Goal: Information Seeking & Learning: Find specific fact

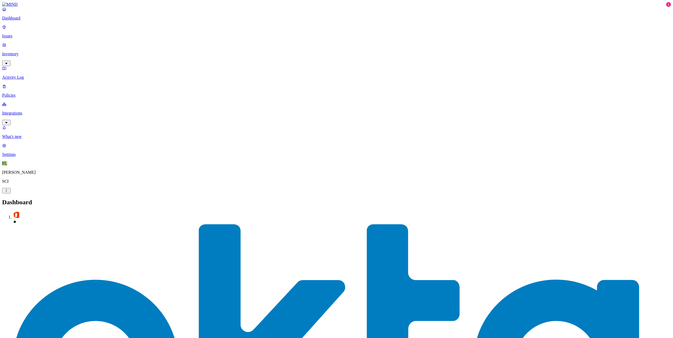
click at [19, 52] on p "Inventory" at bounding box center [336, 54] width 669 height 5
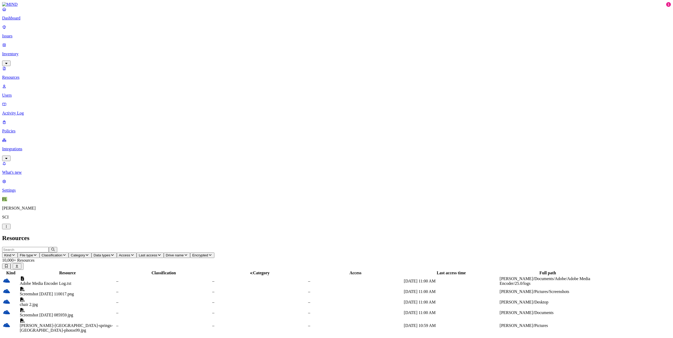
click at [130, 254] on span "Access" at bounding box center [124, 256] width 11 height 4
click at [238, 86] on button "button" at bounding box center [240, 87] width 4 height 2
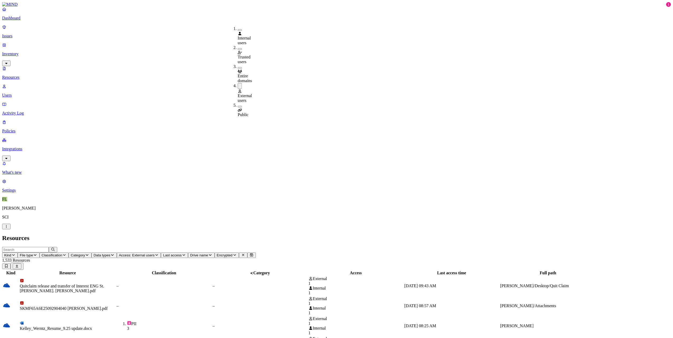
click at [385, 235] on div "Resources" at bounding box center [336, 238] width 669 height 7
click at [33, 254] on span "File type" at bounding box center [26, 256] width 13 height 4
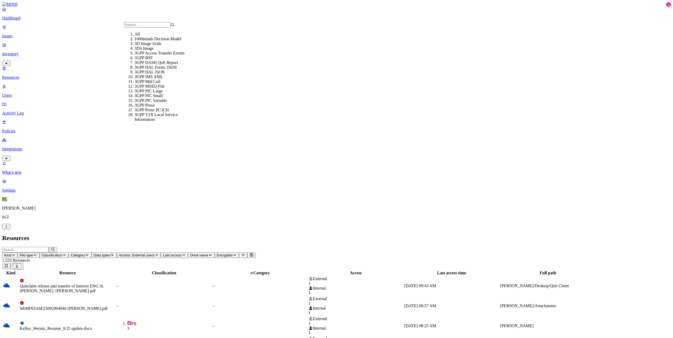
click at [33, 254] on span "File type" at bounding box center [26, 256] width 13 height 4
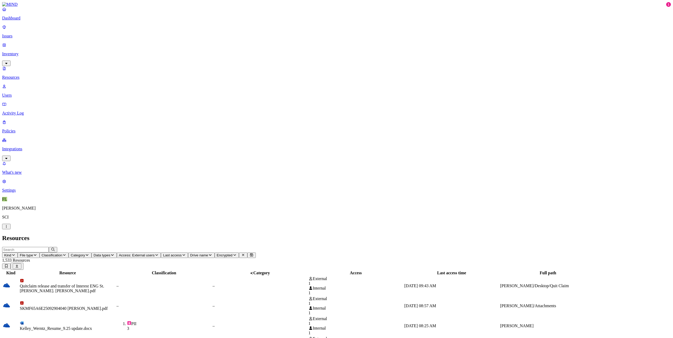
click at [18, 34] on p "Issues" at bounding box center [336, 36] width 669 height 5
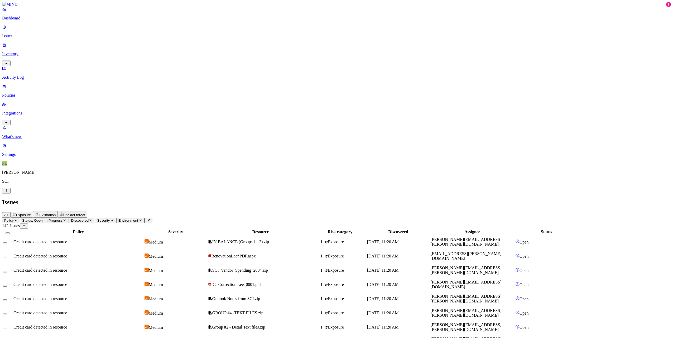
click at [22, 21] on p "Dashboard" at bounding box center [336, 18] width 669 height 5
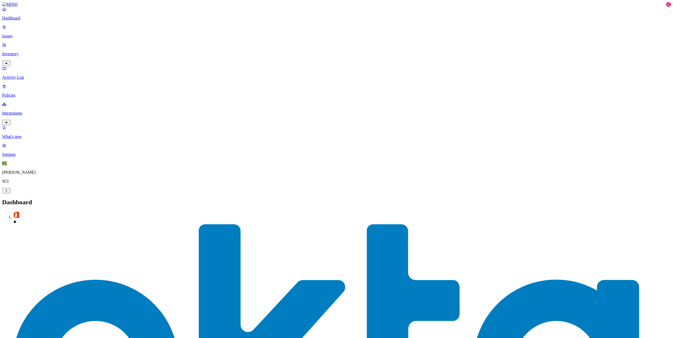
drag, startPoint x: 33, startPoint y: 43, endPoint x: 45, endPoint y: 43, distance: 11.9
click at [33, 52] on p "Inventory" at bounding box center [336, 54] width 669 height 5
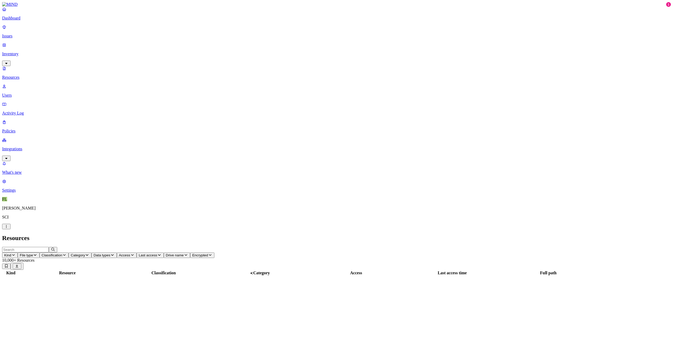
click at [7, 63] on icon "button" at bounding box center [6, 63] width 2 height 1
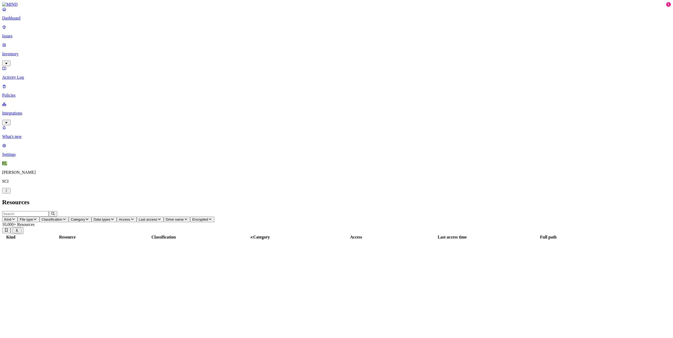
click at [7, 63] on icon "button" at bounding box center [6, 63] width 2 height 1
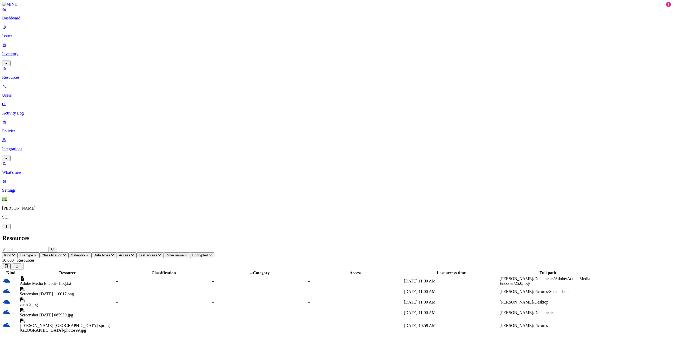
click at [24, 93] on p "Users" at bounding box center [336, 95] width 669 height 5
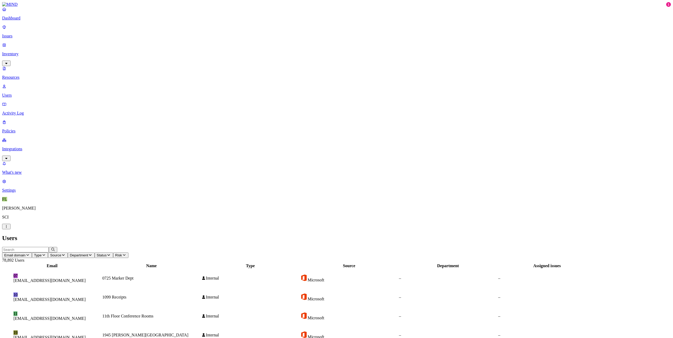
click at [49, 247] on input "text" at bounding box center [25, 250] width 47 height 6
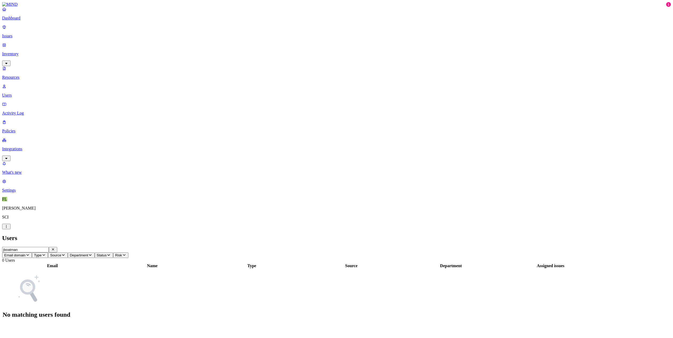
click at [49, 247] on input "jboatman" at bounding box center [25, 250] width 47 height 6
paste input "13@outlook.com"
type input "[EMAIL_ADDRESS][DOMAIN_NAME]"
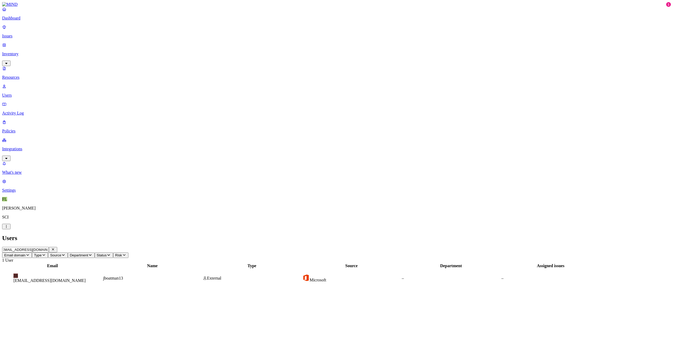
scroll to position [0, 0]
click at [91, 279] on figcaption "[EMAIL_ADDRESS][DOMAIN_NAME]" at bounding box center [52, 281] width 78 height 5
click at [25, 75] on p "Resources" at bounding box center [336, 77] width 669 height 5
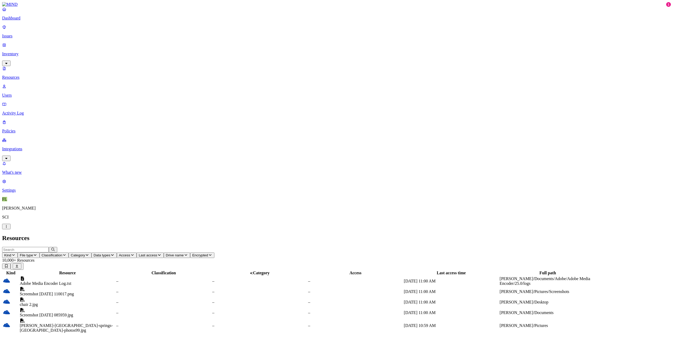
click at [49, 247] on input "text" at bounding box center [25, 250] width 47 height 6
type input "[EMAIL_ADDRESS][DOMAIN_NAME]"
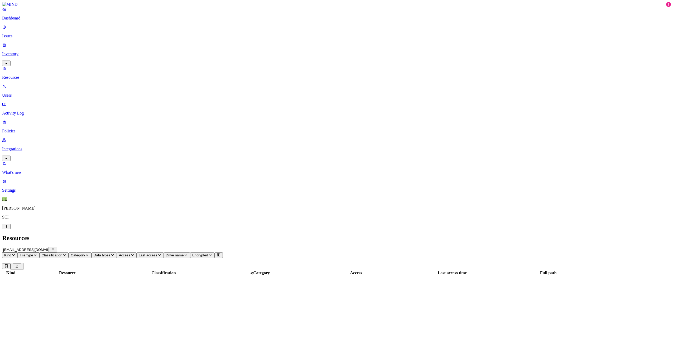
scroll to position [0, 2]
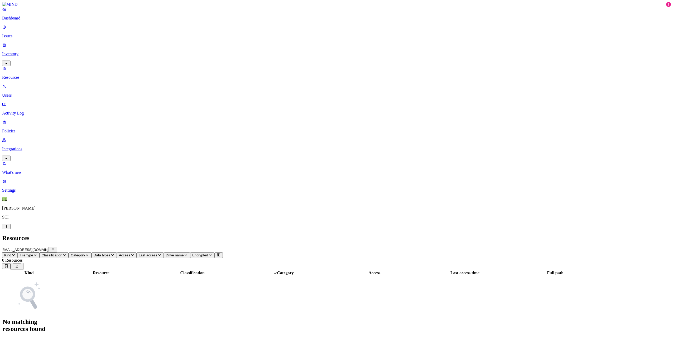
click at [54, 249] on icon "button" at bounding box center [53, 250] width 2 height 2
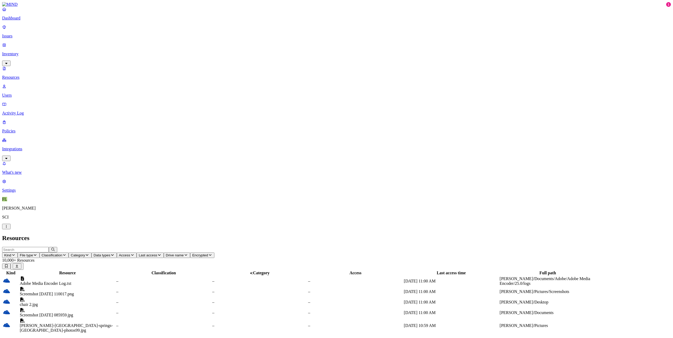
click at [134, 254] on icon "button" at bounding box center [132, 255] width 4 height 3
click at [238, 86] on button "button" at bounding box center [240, 87] width 4 height 2
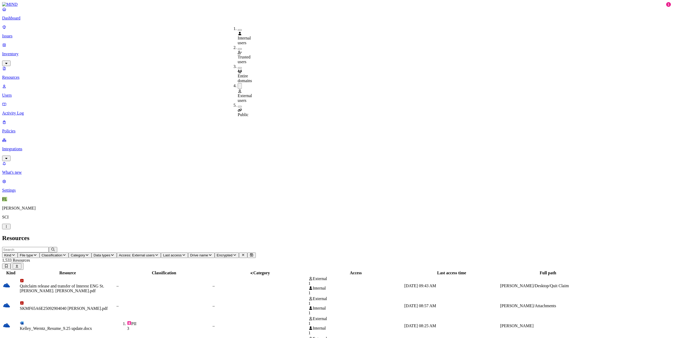
click at [115, 284] on div "Quitclaim release and transfer of Interest ENG St.Vincent de Paul. Betty Horton…" at bounding box center [68, 288] width 96 height 9
drag, startPoint x: 521, startPoint y: 4, endPoint x: 416, endPoint y: 64, distance: 120.2
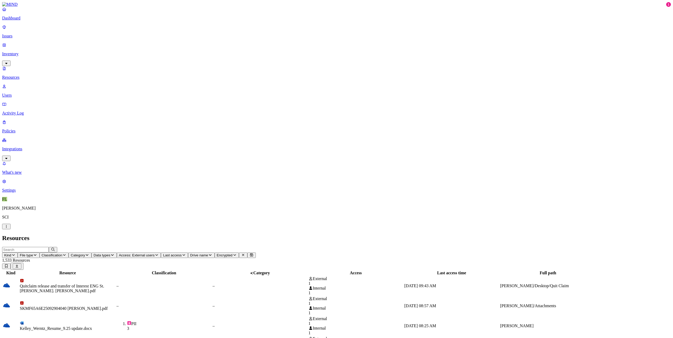
scroll to position [29, 0]
drag, startPoint x: 520, startPoint y: 6, endPoint x: 517, endPoint y: 13, distance: 7.5
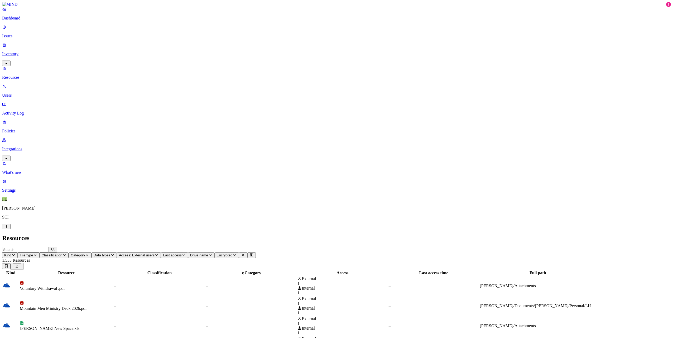
drag, startPoint x: 521, startPoint y: 6, endPoint x: 559, endPoint y: 165, distance: 163.6
click at [110, 254] on span "Data types" at bounding box center [102, 256] width 17 height 4
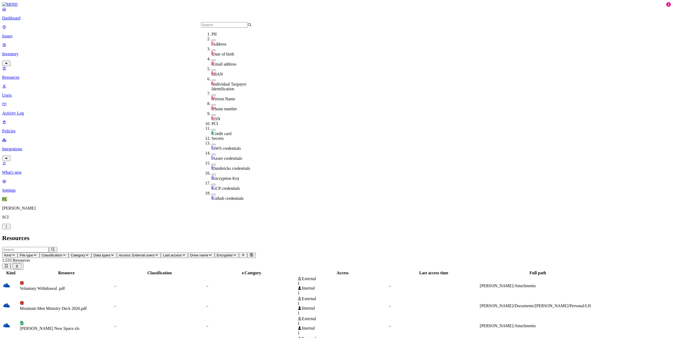
click at [89, 254] on icon "button" at bounding box center [87, 255] width 4 height 3
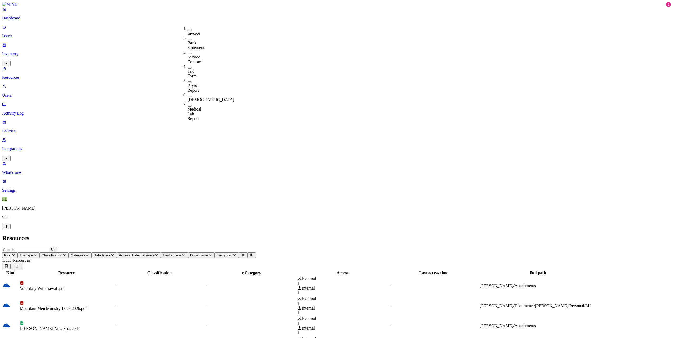
click at [62, 254] on span "Classification" at bounding box center [52, 256] width 21 height 4
click at [157, 29] on button "button" at bounding box center [159, 30] width 4 height 2
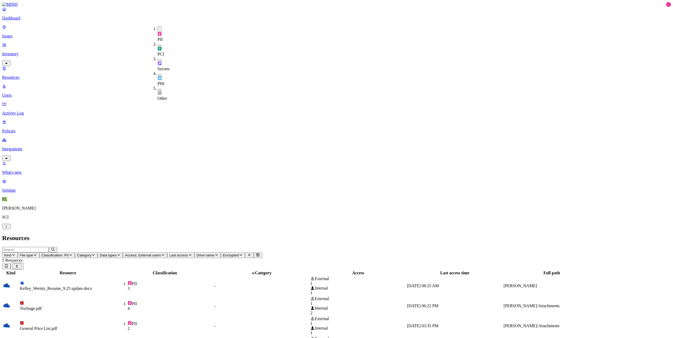
click at [438, 235] on div "Resources" at bounding box center [336, 238] width 669 height 7
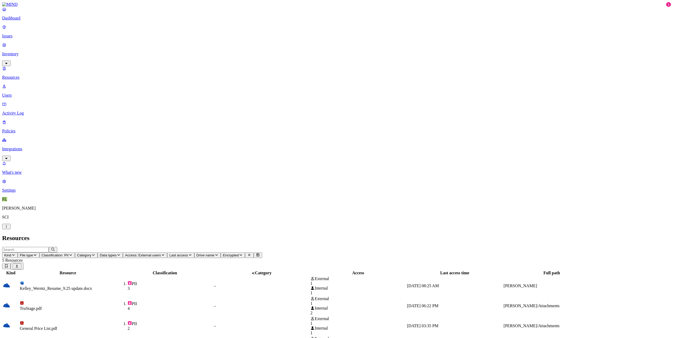
click at [116, 277] on td "Kelley_Werntz_Resume_9.25 update.docx" at bounding box center [68, 287] width 97 height 20
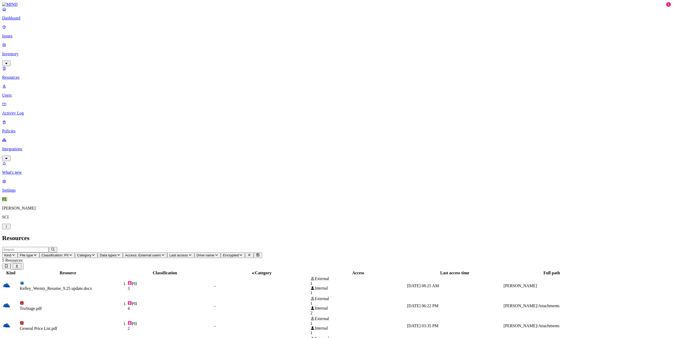
click at [69, 254] on span "Classification: PII" at bounding box center [55, 256] width 27 height 4
click at [157, 45] on button "button" at bounding box center [159, 46] width 4 height 2
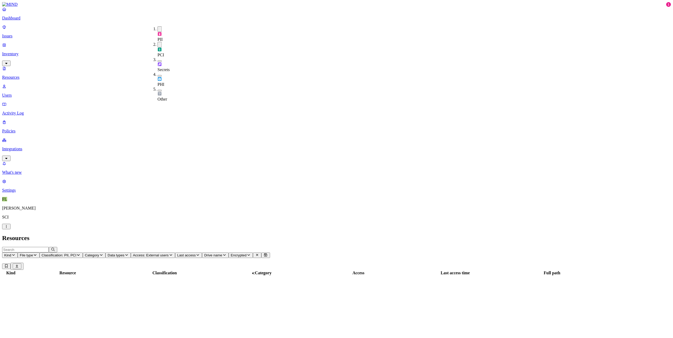
click at [157, 60] on button "button" at bounding box center [159, 61] width 4 height 2
click at [157, 75] on button "button" at bounding box center [159, 76] width 4 height 2
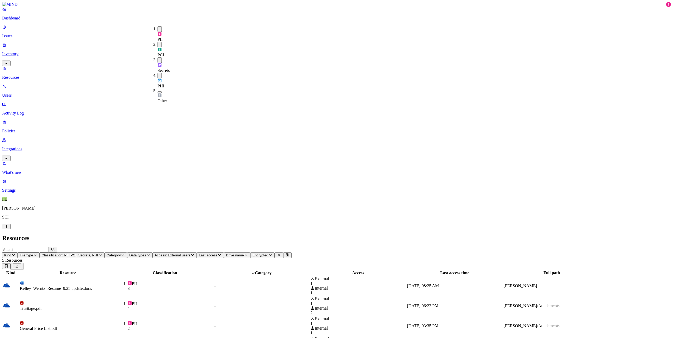
click at [157, 91] on button "button" at bounding box center [159, 92] width 4 height 2
click at [425, 235] on h2 "Resources" at bounding box center [336, 238] width 669 height 7
click at [28, 34] on p "Issues" at bounding box center [336, 36] width 669 height 5
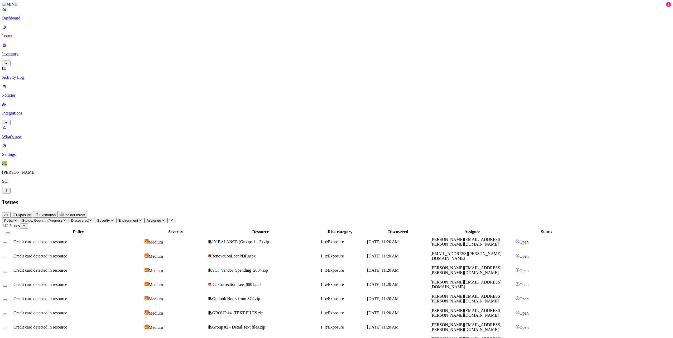
click at [30, 21] on p "Dashboard" at bounding box center [336, 18] width 669 height 5
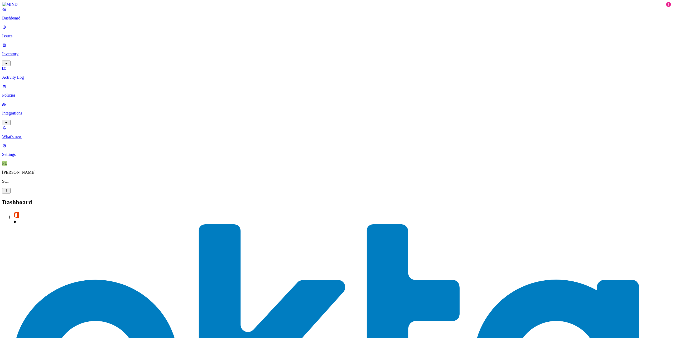
click at [21, 52] on p "Inventory" at bounding box center [336, 54] width 669 height 5
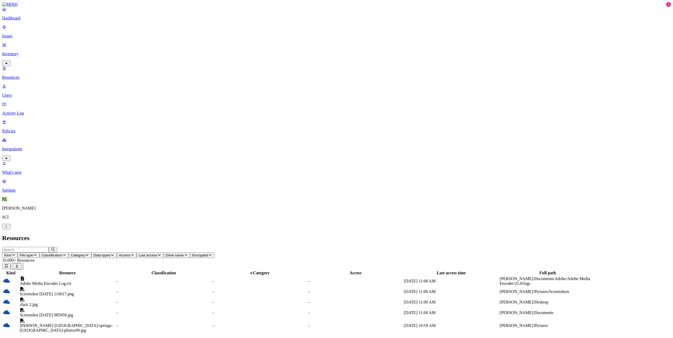
click at [18, 253] on button "Kind" at bounding box center [10, 256] width 16 height 6
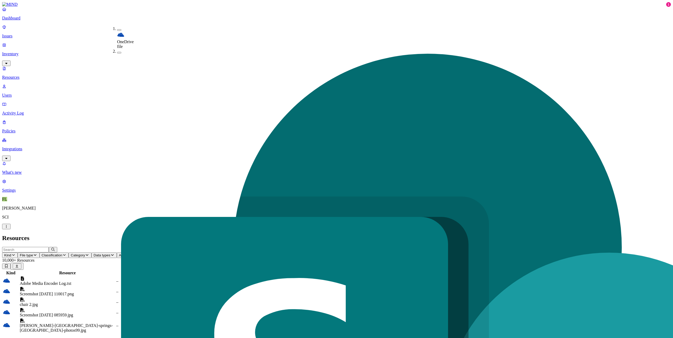
click at [18, 253] on button "Kind" at bounding box center [10, 256] width 16 height 6
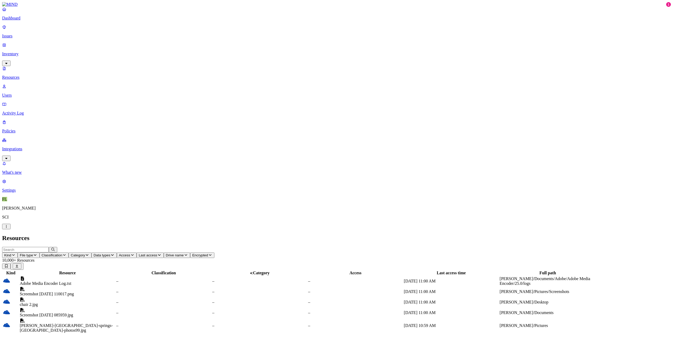
click at [37, 255] on icon "button" at bounding box center [35, 256] width 3 height 2
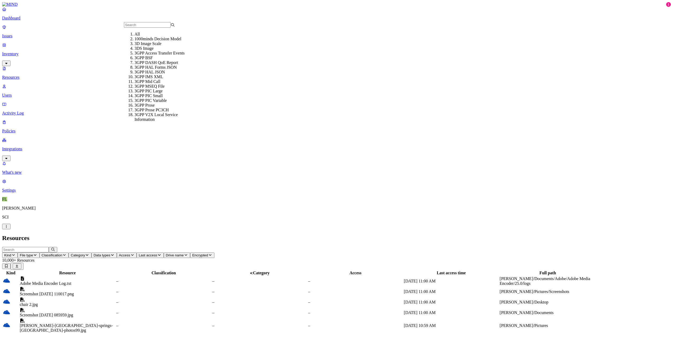
click at [37, 254] on icon "button" at bounding box center [35, 255] width 4 height 3
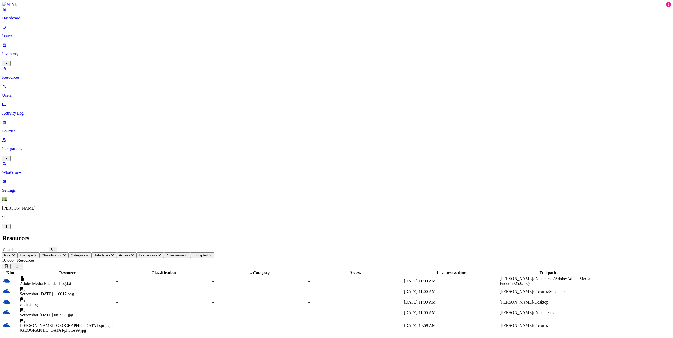
click at [62, 254] on span "Classification" at bounding box center [52, 256] width 21 height 4
click at [91, 253] on button "Category" at bounding box center [80, 256] width 23 height 6
click at [89, 254] on icon "button" at bounding box center [87, 255] width 4 height 3
click at [114, 254] on icon "button" at bounding box center [112, 255] width 4 height 3
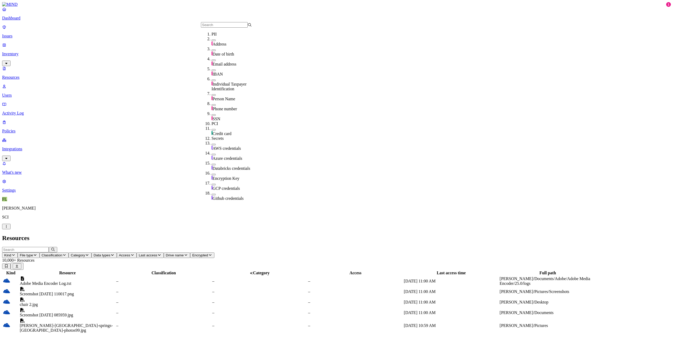
click at [114, 254] on icon "button" at bounding box center [112, 255] width 4 height 3
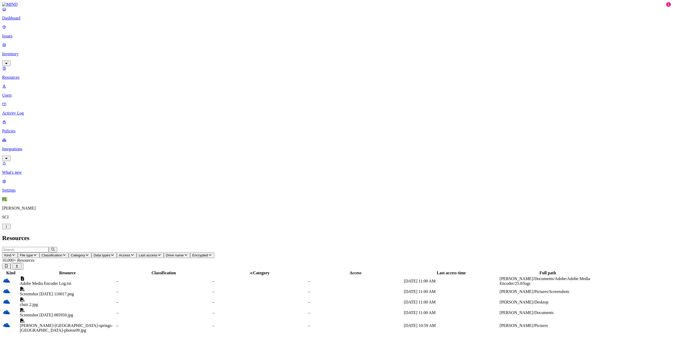
click at [130, 254] on span "Access" at bounding box center [124, 256] width 11 height 4
click at [238, 29] on button "button" at bounding box center [240, 30] width 4 height 2
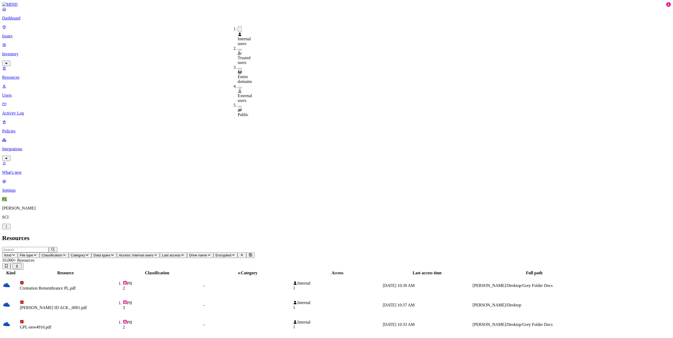
click at [238, 27] on button "button" at bounding box center [240, 29] width 4 height 6
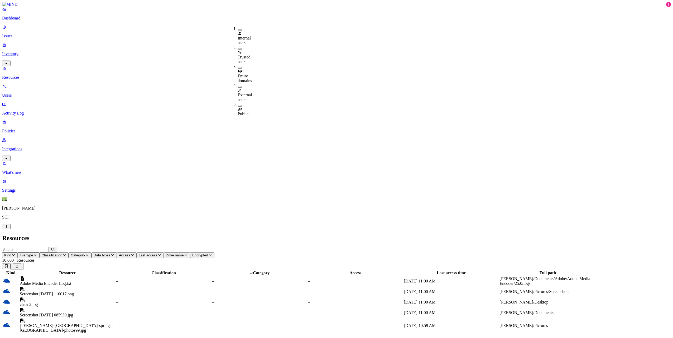
click at [393, 235] on header "Resources" at bounding box center [336, 238] width 669 height 7
click at [187, 255] on icon "button" at bounding box center [186, 256] width 3 height 2
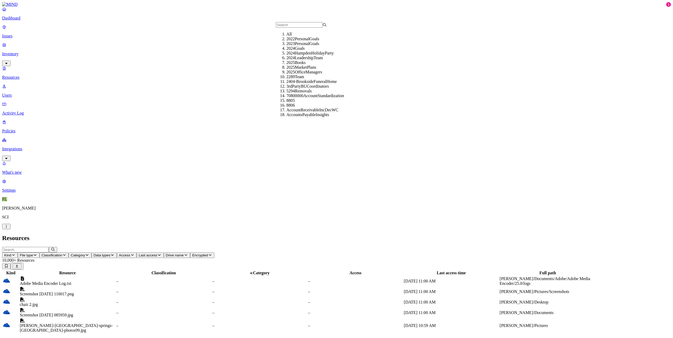
click at [208, 254] on span "Encrypted" at bounding box center [200, 256] width 16 height 4
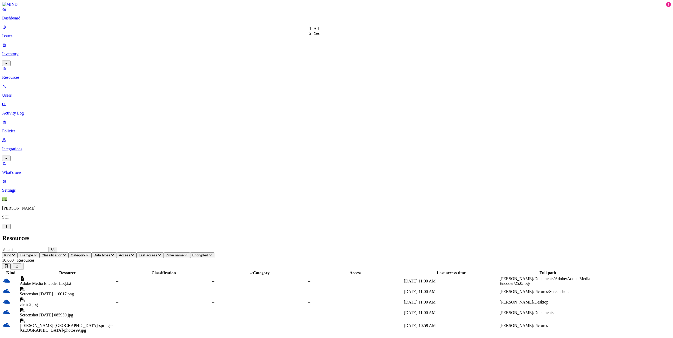
click at [313, 35] on div "Yes" at bounding box center [313, 33] width 0 height 5
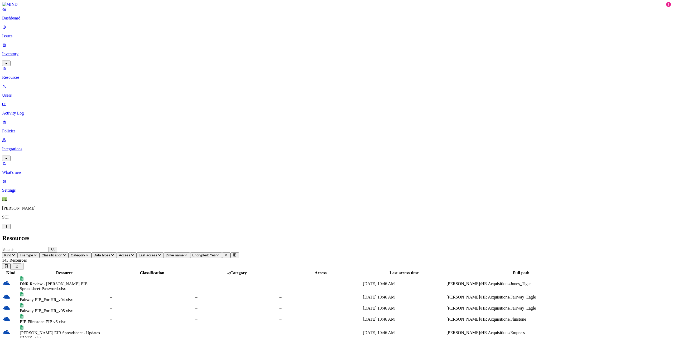
click at [109, 298] on div "Fairway EIB_For HR_v04.xlsx" at bounding box center [64, 300] width 89 height 5
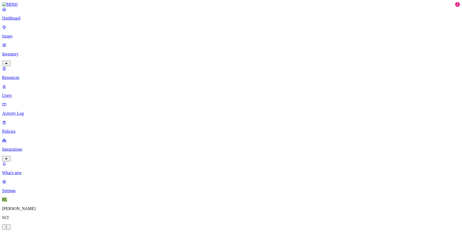
scroll to position [133, 0]
click at [25, 93] on p "Users" at bounding box center [231, 95] width 458 height 5
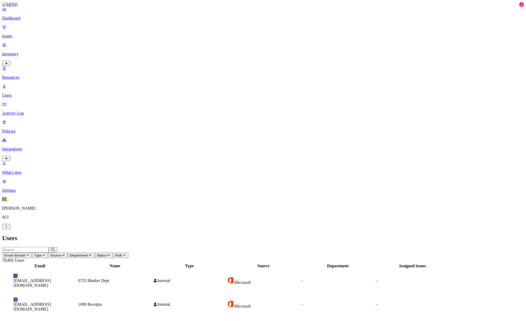
scroll to position [46, 0]
click at [49, 247] on input "text" at bounding box center [25, 250] width 47 height 6
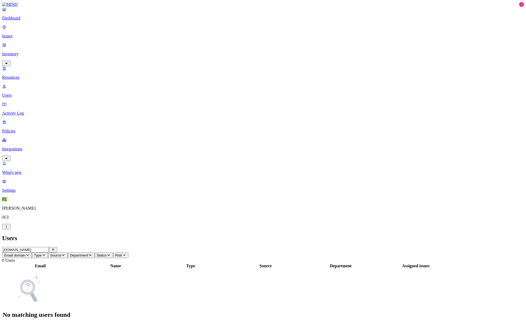
scroll to position [0, 0]
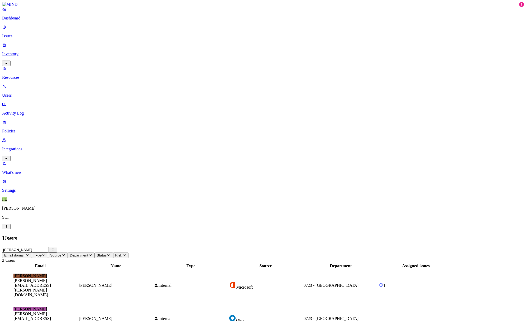
type input "boatman"
click at [78, 269] on td "JO john.boatman@dignitymemorial.com" at bounding box center [40, 285] width 75 height 33
click at [19, 34] on p "Issues" at bounding box center [262, 36] width 521 height 5
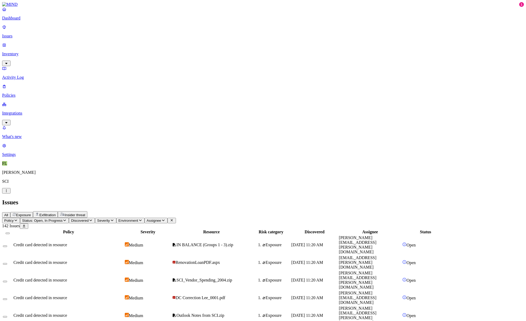
scroll to position [60, 0]
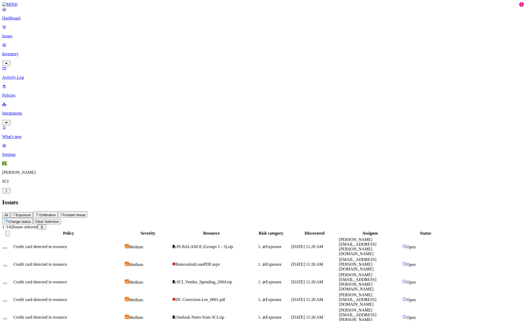
scroll to position [59, 0]
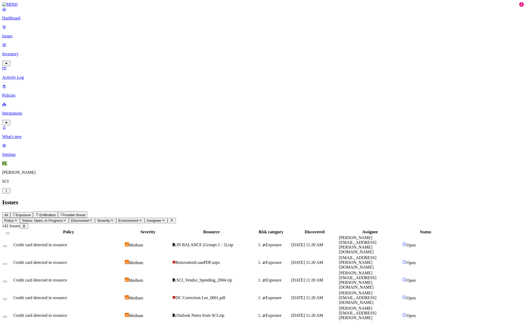
scroll to position [60, 0]
drag, startPoint x: 374, startPoint y: 5, endPoint x: 378, endPoint y: 80, distance: 75.0
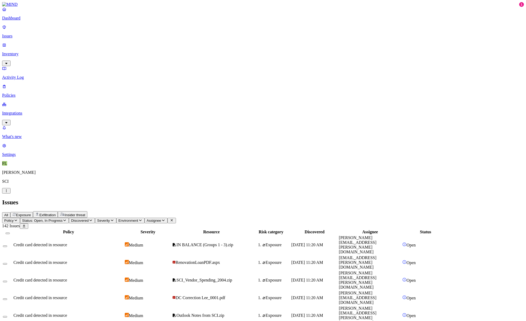
click at [161, 219] on span "Assignee" at bounding box center [154, 221] width 14 height 4
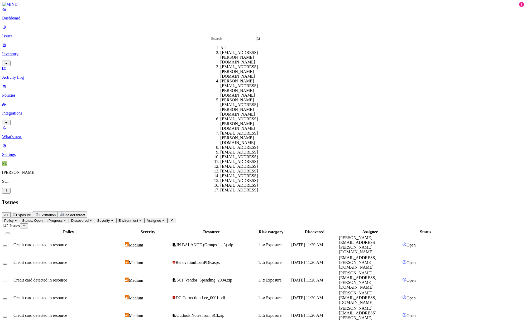
click at [217, 41] on input "text" at bounding box center [233, 39] width 47 height 6
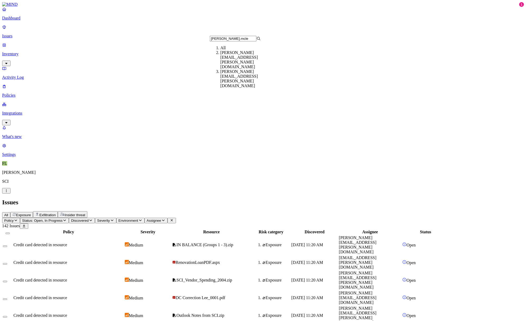
type input "eric.mcle"
click at [240, 62] on div "eric.mcleod@sci-us.com" at bounding box center [245, 59] width 51 height 19
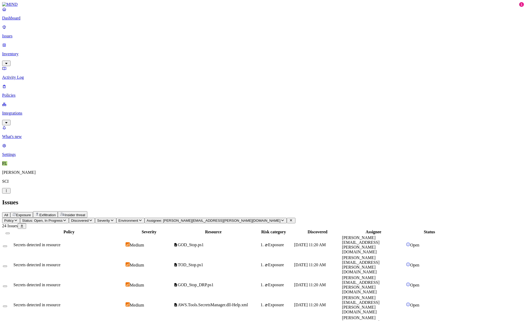
click at [18, 21] on p "Dashboard" at bounding box center [262, 18] width 521 height 5
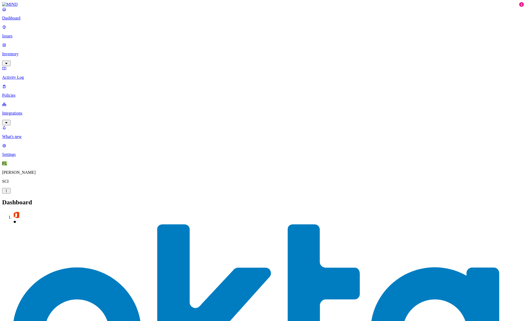
click at [22, 35] on p "Issues" at bounding box center [262, 36] width 521 height 5
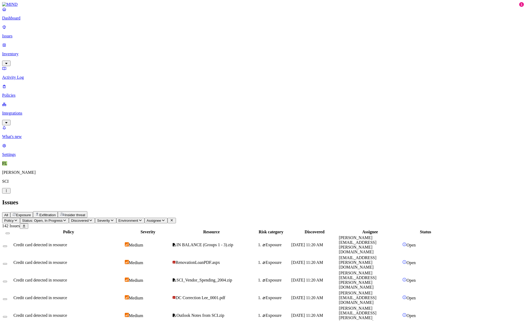
click at [7, 246] on button "Select row" at bounding box center [5, 247] width 4 height 2
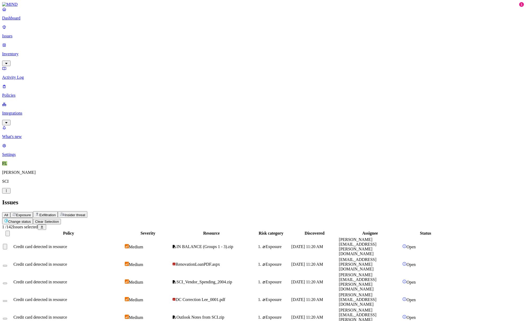
click at [7, 244] on button "Select row" at bounding box center [5, 247] width 4 height 6
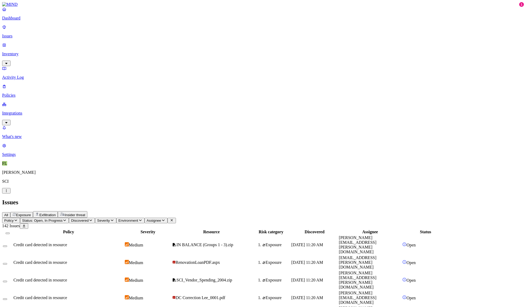
scroll to position [74, 0]
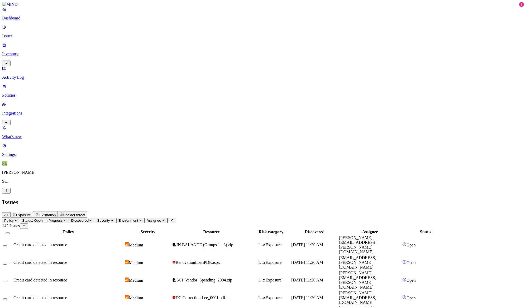
drag, startPoint x: 372, startPoint y: 6, endPoint x: 342, endPoint y: 25, distance: 35.9
click at [21, 93] on p "Policies" at bounding box center [262, 95] width 521 height 5
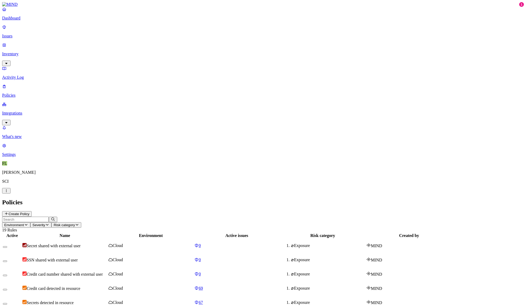
click at [17, 30] on link "Issues" at bounding box center [262, 32] width 521 height 14
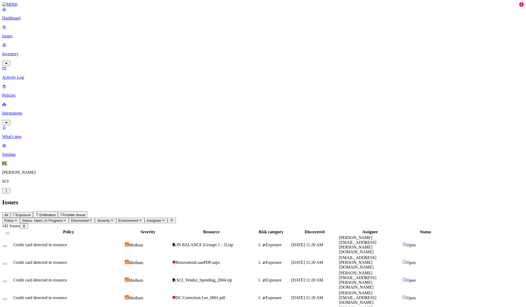
click at [7, 246] on button "Select row" at bounding box center [5, 247] width 4 height 2
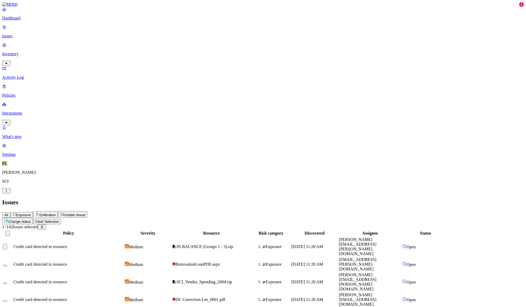
click at [10, 231] on button "Select all" at bounding box center [8, 234] width 4 height 6
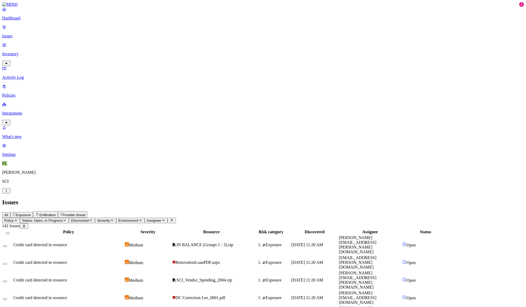
click at [56, 213] on span "Exfiltration" at bounding box center [47, 215] width 16 height 4
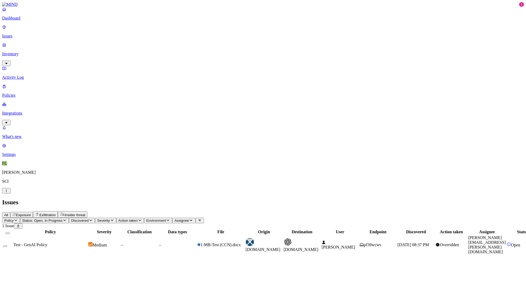
click at [85, 213] on span "Insider threat" at bounding box center [75, 215] width 21 height 4
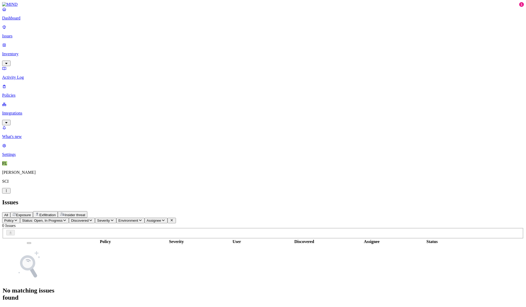
click at [31, 213] on span "Exposure" at bounding box center [23, 215] width 15 height 4
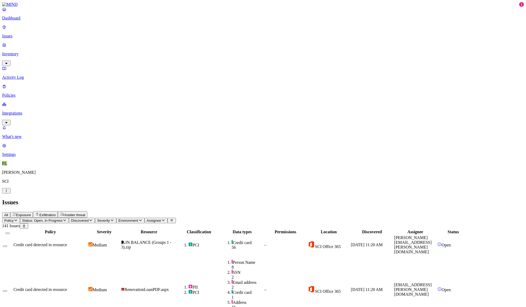
click at [93, 219] on icon "button" at bounding box center [91, 220] width 4 height 3
click at [116, 218] on button "Severity" at bounding box center [105, 221] width 21 height 6
click at [56, 213] on span "Exfiltration" at bounding box center [47, 215] width 16 height 4
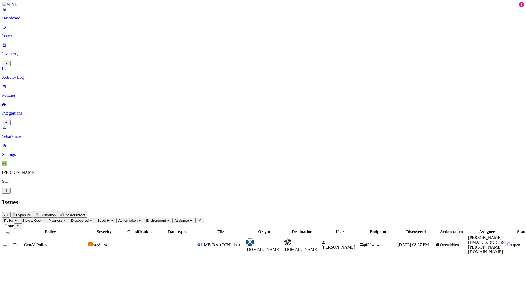
drag, startPoint x: 255, startPoint y: 43, endPoint x: 246, endPoint y: 43, distance: 9.0
click at [196, 230] on th "Data types" at bounding box center [177, 232] width 37 height 5
click at [158, 235] on td "–" at bounding box center [139, 245] width 37 height 20
click at [8, 260] on icon "button" at bounding box center [6, 261] width 4 height 3
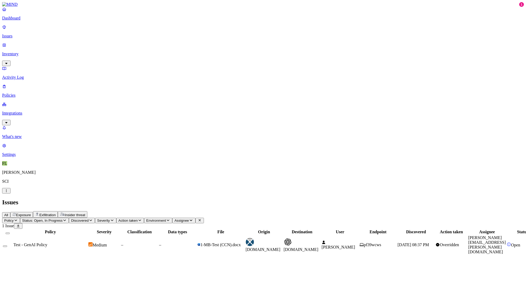
click at [25, 52] on p "Inventory" at bounding box center [262, 54] width 521 height 5
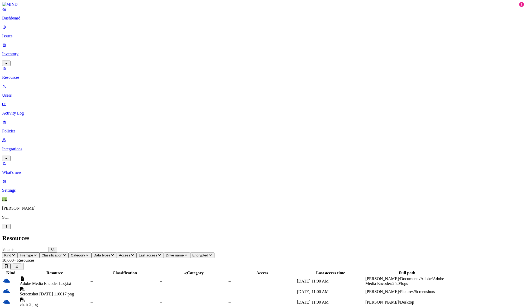
click at [49, 149] on nav "Dashboard Issues Inventory Resources Users Activity Log Policies Integrations W…" at bounding box center [262, 100] width 521 height 186
click at [20, 34] on p "Issues" at bounding box center [262, 36] width 521 height 5
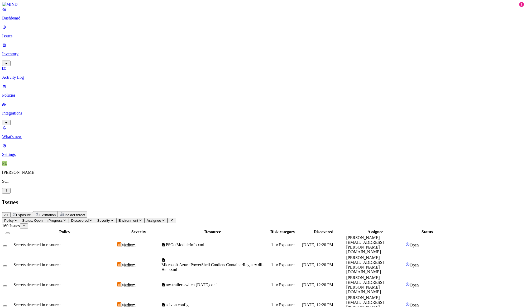
click at [188, 303] on span "scivpn.config" at bounding box center [177, 305] width 23 height 4
click at [204, 243] on span "PSGetModuleInfo.xml" at bounding box center [185, 245] width 38 height 4
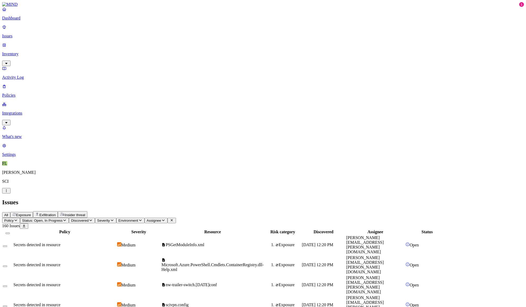
click at [304, 211] on div "All Exposure Exfiltration Insider threat" at bounding box center [262, 214] width 521 height 7
drag, startPoint x: 373, startPoint y: 6, endPoint x: 357, endPoint y: 52, distance: 49.4
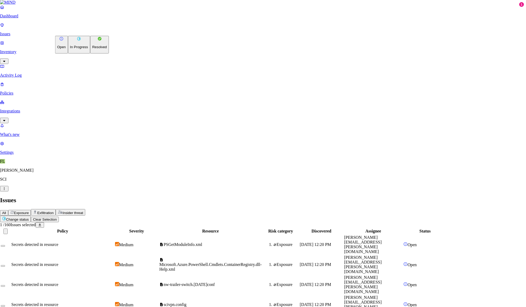
click at [83, 52] on button "In Progress" at bounding box center [79, 45] width 22 height 18
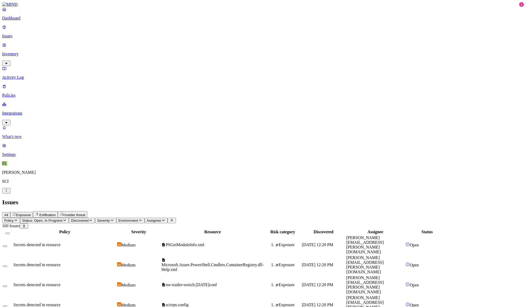
click at [519, 7] on div "1" at bounding box center [521, 4] width 5 height 5
click at [23, 75] on p "Activity Log" at bounding box center [262, 77] width 521 height 5
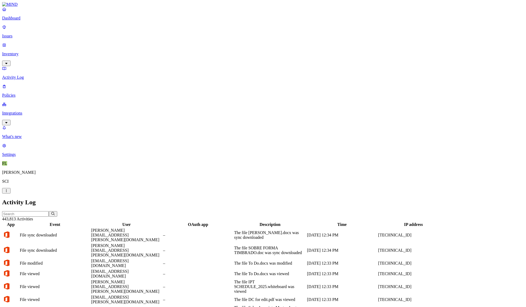
click at [49, 211] on input "text" at bounding box center [25, 214] width 47 height 6
type input "zachary.fletcher@sci-us.com"
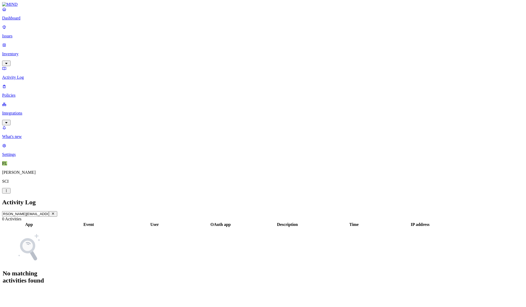
click at [55, 212] on icon "button" at bounding box center [53, 213] width 4 height 3
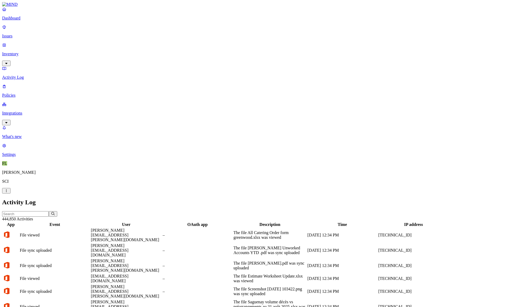
click at [49, 211] on input "text" at bounding box center [25, 214] width 47 height 6
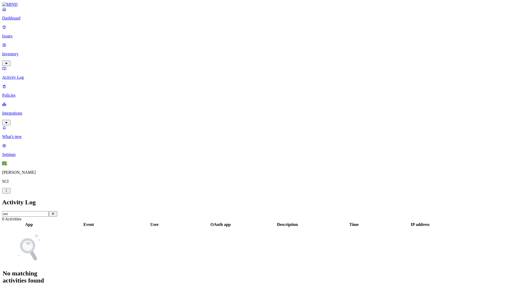
type input "x"
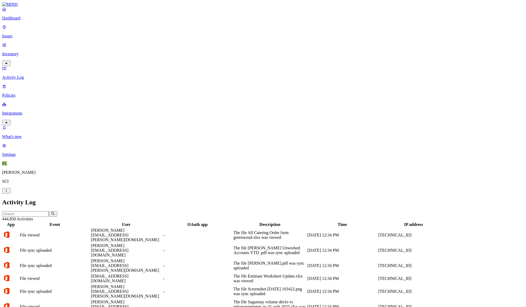
click at [90, 228] on td "File viewed" at bounding box center [55, 235] width 71 height 15
click at [17, 43] on link "Inventory" at bounding box center [262, 54] width 521 height 23
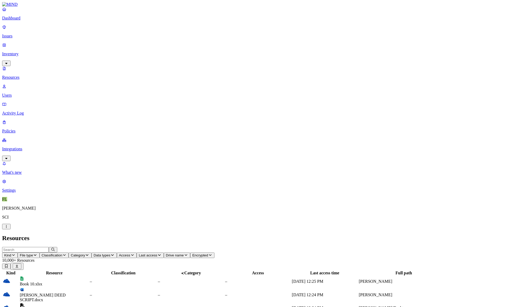
click at [89, 277] on div "Book 10.xlsx" at bounding box center [54, 282] width 69 height 10
click at [49, 247] on input "text" at bounding box center [25, 250] width 47 height 6
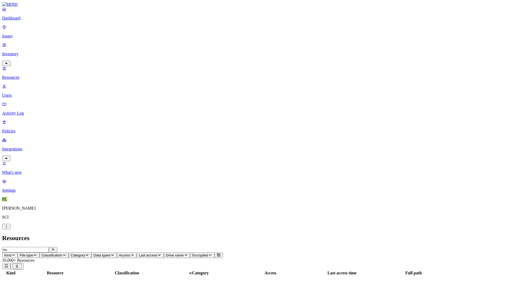
type input "b"
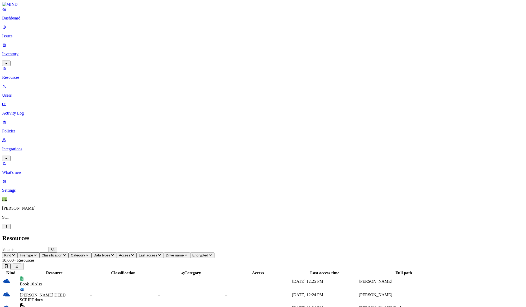
click at [49, 247] on input "text" at bounding box center [25, 250] width 47 height 6
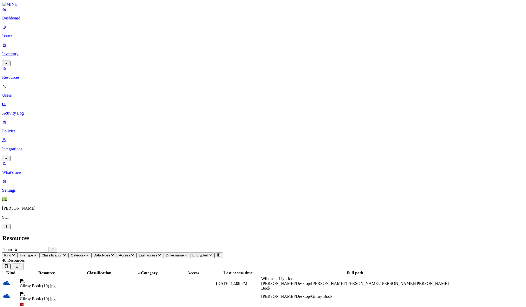
scroll to position [60, 0]
drag, startPoint x: 154, startPoint y: 28, endPoint x: 202, endPoint y: 30, distance: 48.1
click at [121, 276] on div at bounding box center [95, 276] width 54 height 0
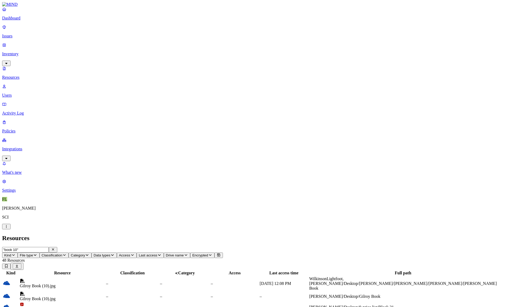
scroll to position [0, 0]
type input ""book 10""
click at [18, 253] on button "Kind" at bounding box center [10, 256] width 16 height 6
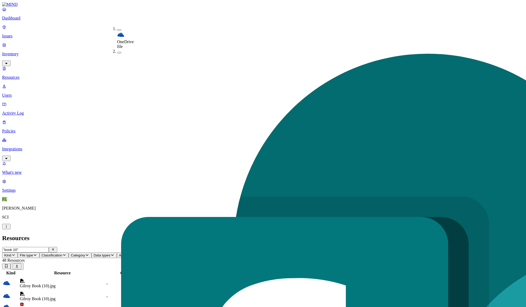
click at [18, 253] on button "Kind" at bounding box center [10, 256] width 16 height 6
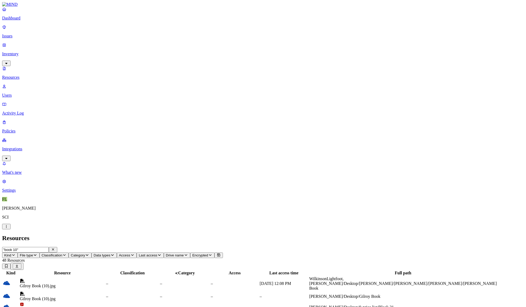
click at [55, 248] on icon "button" at bounding box center [53, 249] width 4 height 3
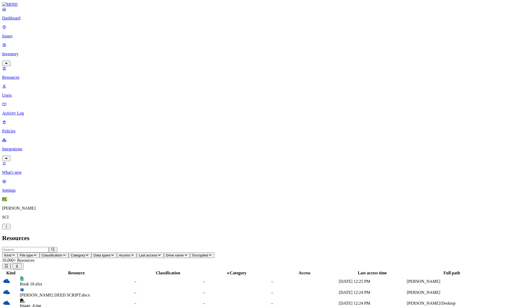
click at [49, 247] on input "text" at bounding box center [25, 250] width 47 height 6
type input ""1-MB""
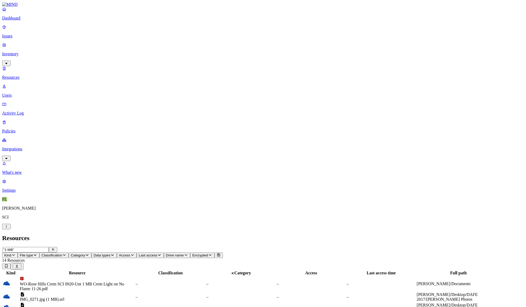
click at [55, 248] on icon "button" at bounding box center [53, 249] width 4 height 3
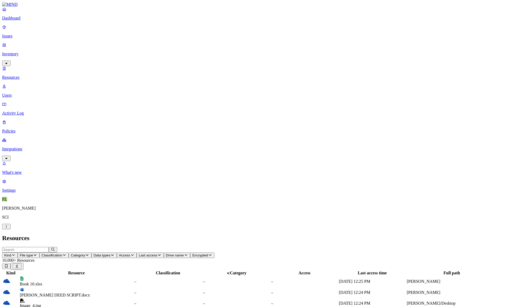
click at [114, 254] on icon "button" at bounding box center [112, 255] width 4 height 3
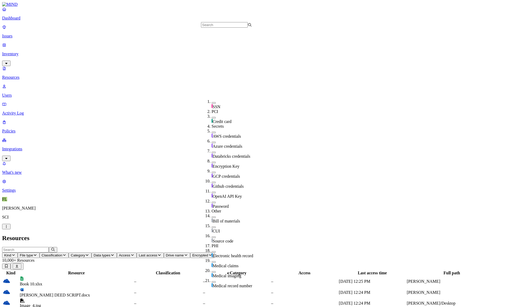
scroll to position [76, 0]
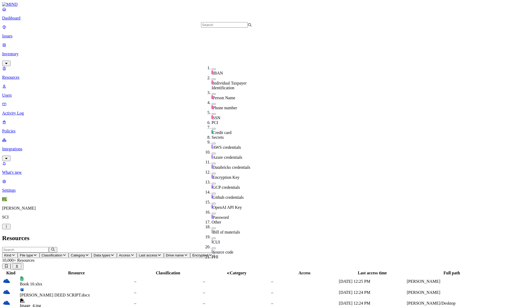
click at [211, 128] on button "button" at bounding box center [213, 129] width 4 height 2
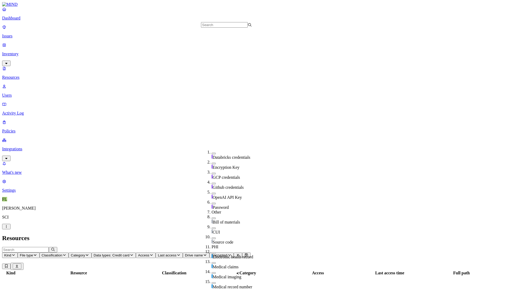
scroll to position [161, 0]
click at [400, 247] on header "Kind File type Classification Category Data types: Credit card Access Last acce…" at bounding box center [262, 258] width 521 height 23
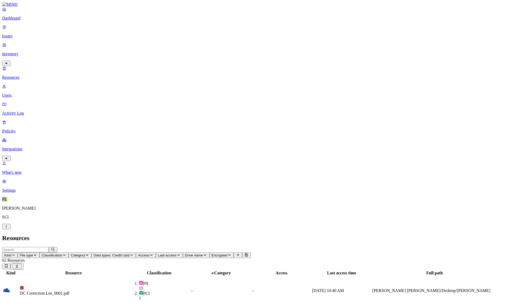
scroll to position [64, 0]
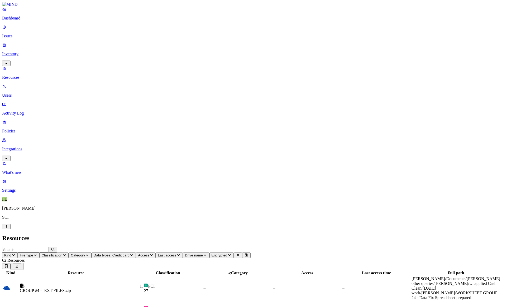
scroll to position [0, 0]
click at [132, 284] on div "GROUP #4 -TEXT FILES.zip" at bounding box center [76, 288] width 112 height 9
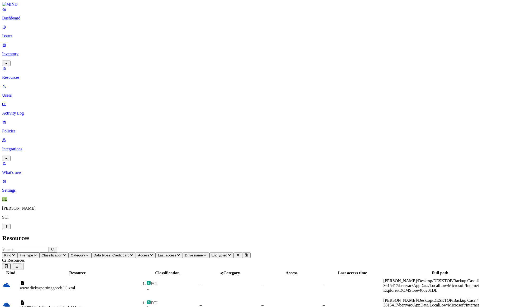
scroll to position [64, 0]
click at [129, 254] on span "Data types: Credit card" at bounding box center [112, 256] width 36 height 4
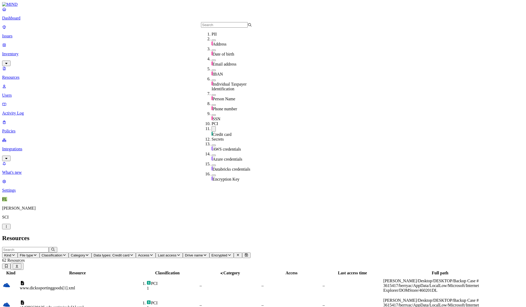
click at [129, 254] on span "Data types: Credit card" at bounding box center [112, 256] width 36 height 4
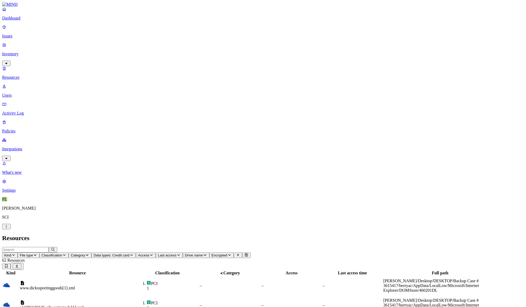
click at [503, 196] on div "More details More details" at bounding box center [503, 196] width 21 height 5
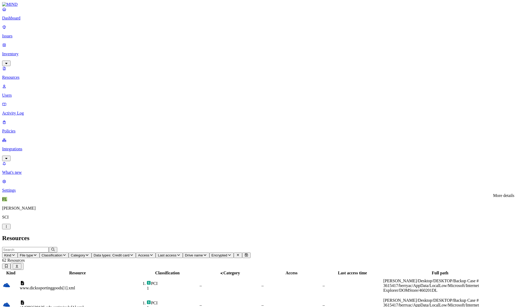
click at [502, 194] on div "More details More details" at bounding box center [503, 196] width 21 height 5
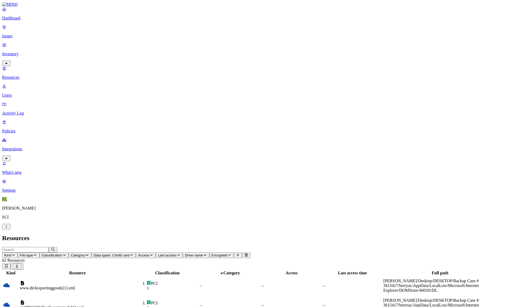
drag, startPoint x: 402, startPoint y: 141, endPoint x: 399, endPoint y: 122, distance: 19.5
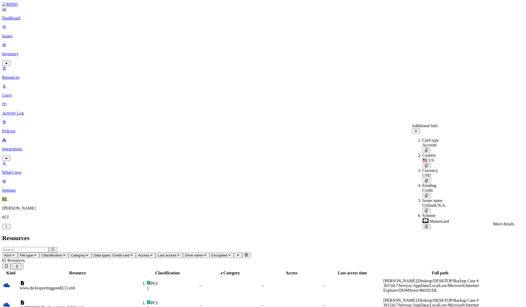
click at [503, 223] on div "More details More details" at bounding box center [503, 224] width 21 height 5
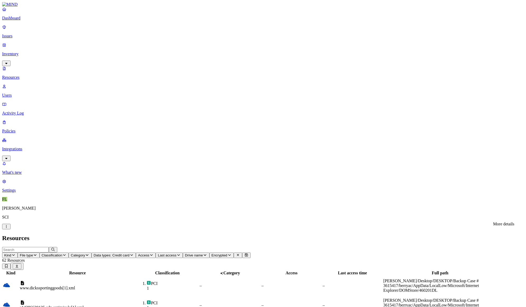
click at [502, 208] on div "More details More details" at bounding box center [503, 205] width 21 height 5
click at [501, 205] on div "More details More details" at bounding box center [503, 205] width 21 height 5
click at [502, 203] on div "More details More details" at bounding box center [503, 205] width 21 height 5
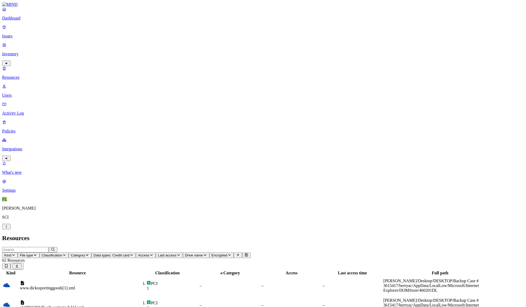
click at [129, 254] on span "Data types: Credit card" at bounding box center [112, 256] width 36 height 4
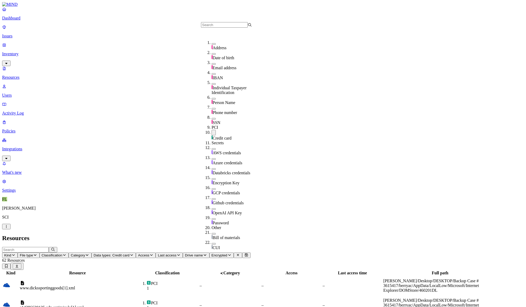
scroll to position [70, 0]
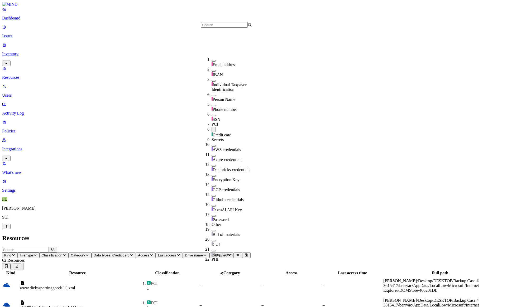
click at [211, 127] on button "button" at bounding box center [213, 130] width 4 height 6
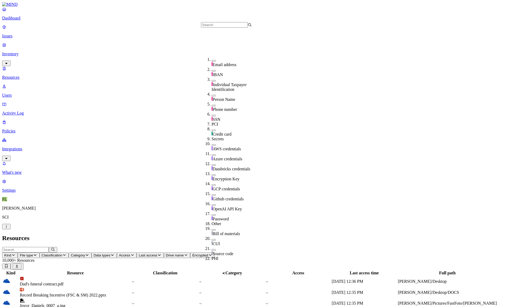
click at [211, 144] on button "button" at bounding box center [213, 145] width 4 height 2
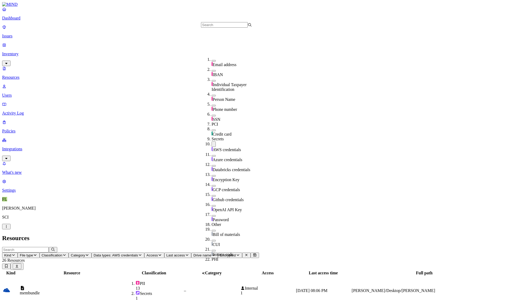
click at [390, 247] on header "Kind File type Classification Category Data types: AWS credentials Access Last …" at bounding box center [262, 258] width 521 height 23
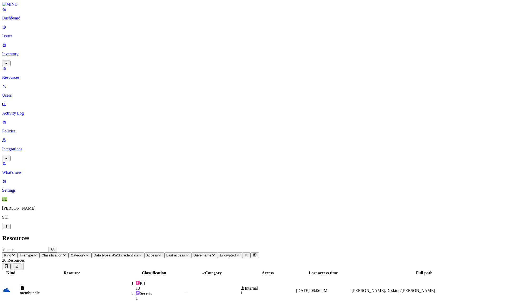
scroll to position [12, 0]
click at [142, 254] on icon "button" at bounding box center [140, 255] width 4 height 3
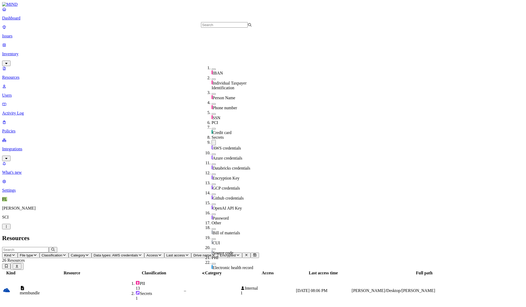
scroll to position [79, 0]
click at [211, 154] on button "button" at bounding box center [213, 155] width 4 height 2
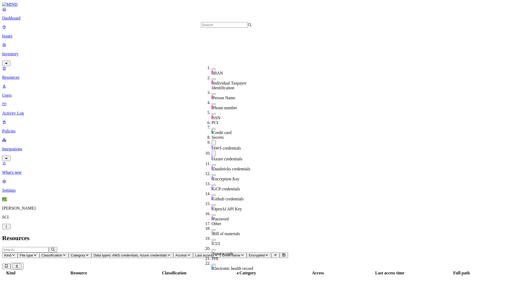
click at [211, 165] on button "button" at bounding box center [213, 166] width 4 height 2
click at [211, 175] on button "button" at bounding box center [213, 176] width 4 height 2
click at [211, 185] on button "button" at bounding box center [213, 186] width 4 height 2
click at [211, 195] on button "button" at bounding box center [213, 196] width 4 height 2
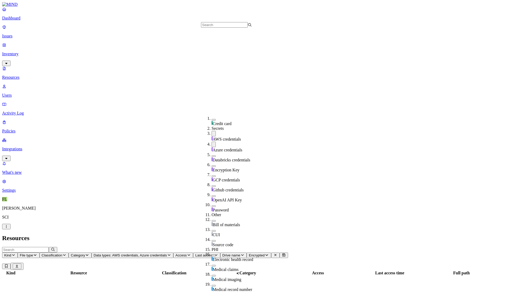
scroll to position [132, 0]
click at [211, 206] on button "button" at bounding box center [213, 207] width 4 height 2
click at [211, 196] on button "button" at bounding box center [213, 197] width 4 height 2
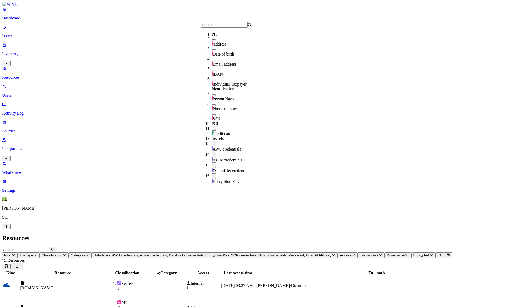
click at [410, 235] on div "Resources" at bounding box center [262, 238] width 521 height 7
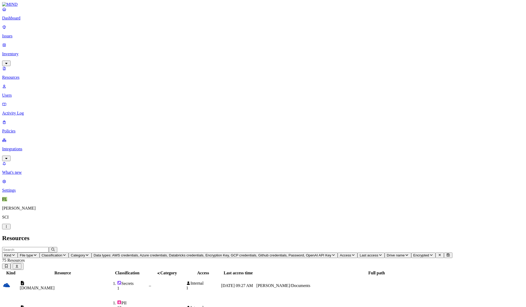
click at [340, 254] on span "Access" at bounding box center [345, 256] width 11 height 4
click at [275, 86] on button "button" at bounding box center [277, 87] width 4 height 2
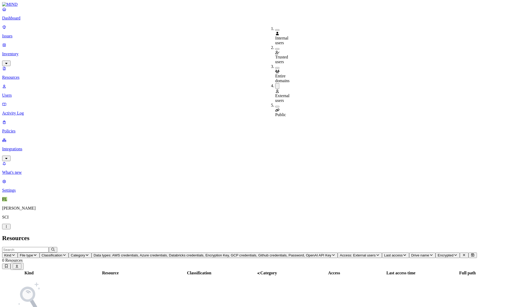
click at [275, 67] on button "button" at bounding box center [277, 68] width 4 height 2
click at [275, 48] on button "button" at bounding box center [277, 49] width 4 height 2
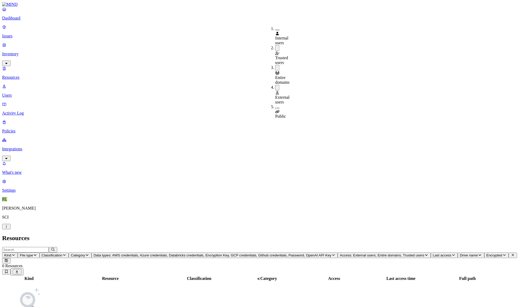
click at [275, 29] on button "button" at bounding box center [277, 30] width 4 height 2
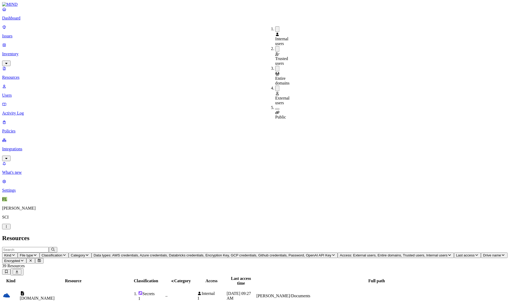
click at [429, 235] on div "Resources" at bounding box center [262, 238] width 521 height 7
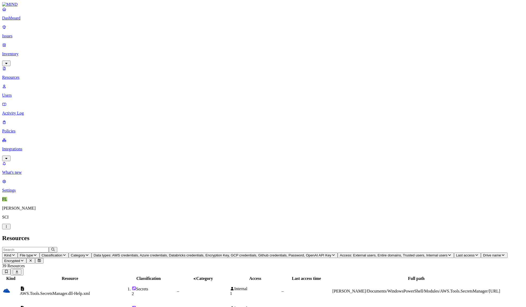
scroll to position [0, 0]
click at [176, 292] on div "2" at bounding box center [154, 294] width 44 height 5
click at [176, 287] on div "Secrets 2" at bounding box center [148, 292] width 55 height 10
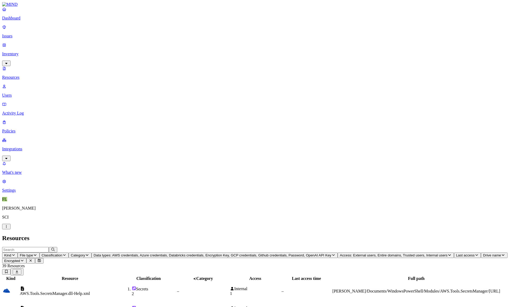
click at [18, 84] on link "Users" at bounding box center [262, 91] width 521 height 14
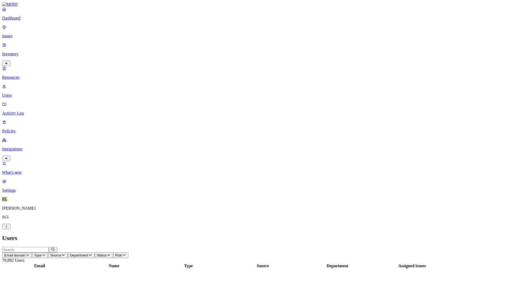
click at [13, 147] on p "Integrations" at bounding box center [262, 149] width 521 height 5
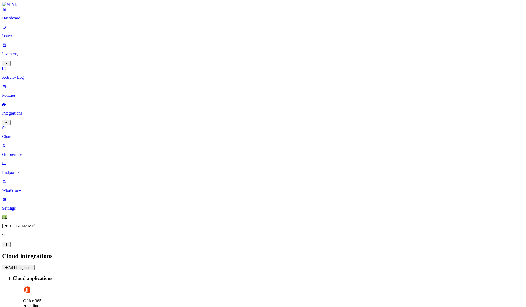
click at [24, 211] on p "Settings" at bounding box center [262, 208] width 521 height 5
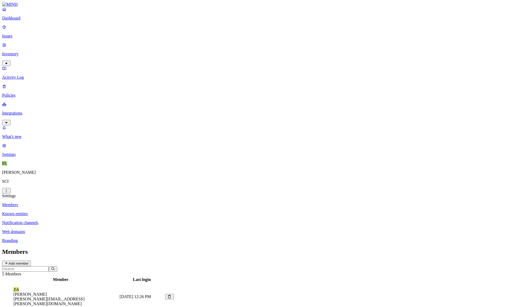
click at [20, 93] on p "Policies" at bounding box center [262, 95] width 521 height 5
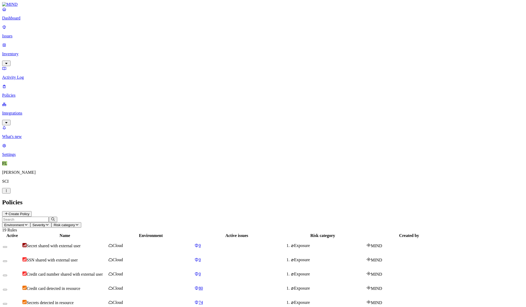
click at [24, 75] on p "Activity Log" at bounding box center [262, 77] width 521 height 5
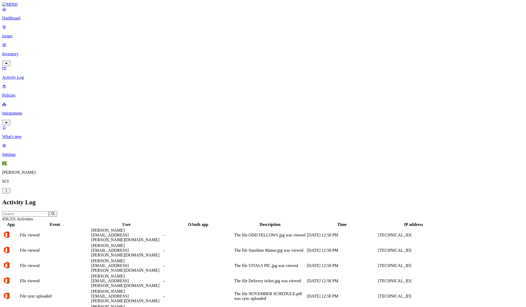
click at [21, 52] on p "Inventory" at bounding box center [262, 54] width 521 height 5
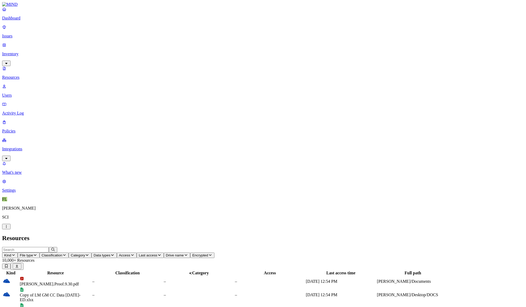
drag, startPoint x: 154, startPoint y: 30, endPoint x: 166, endPoint y: 29, distance: 12.2
click at [103, 276] on div at bounding box center [67, 276] width 71 height 0
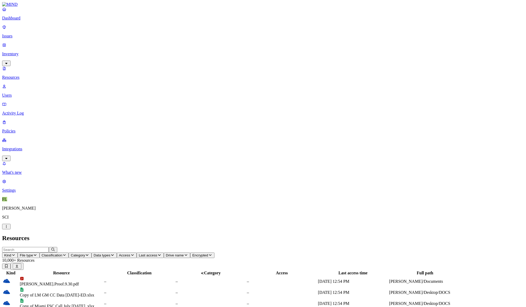
drag, startPoint x: 165, startPoint y: 29, endPoint x: 204, endPoint y: 32, distance: 38.9
click at [142, 276] on div at bounding box center [100, 276] width 83 height 0
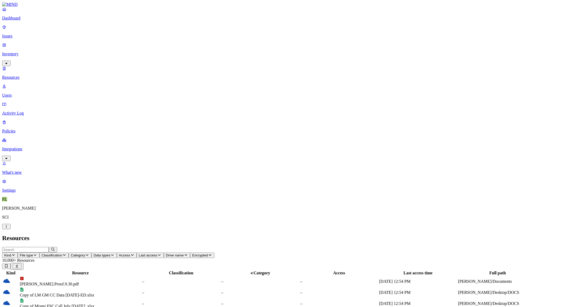
scroll to position [64, 0]
click at [22, 147] on p "Integrations" at bounding box center [285, 149] width 567 height 5
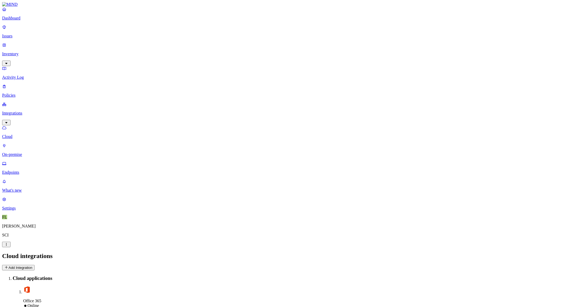
click at [20, 34] on p "Issues" at bounding box center [285, 36] width 567 height 5
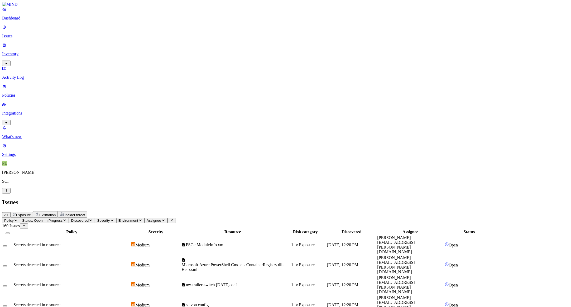
click at [17, 84] on link "Policies" at bounding box center [285, 91] width 567 height 14
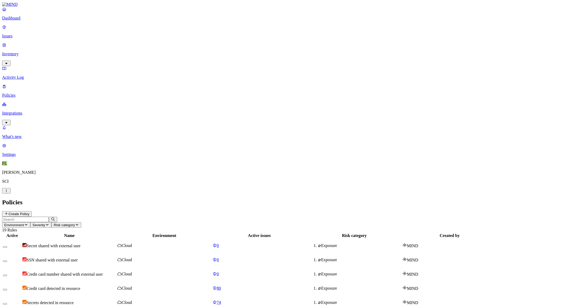
click at [20, 34] on p "Issues" at bounding box center [285, 36] width 567 height 5
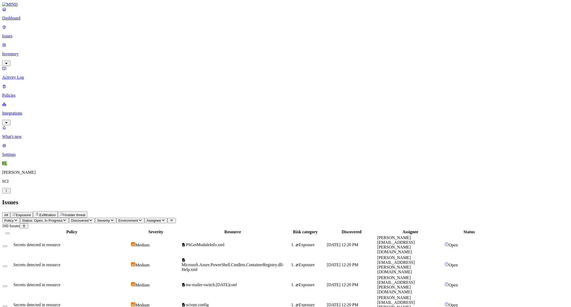
click at [8, 62] on icon "button" at bounding box center [6, 63] width 4 height 3
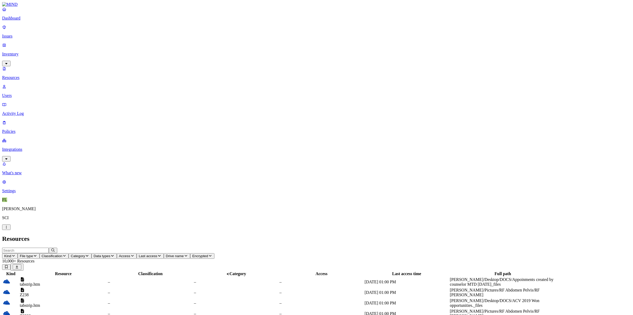
click at [32, 138] on nav "Dashboard Issues Inventory Resources Users Activity Log Policies Integrations W…" at bounding box center [316, 100] width 628 height 186
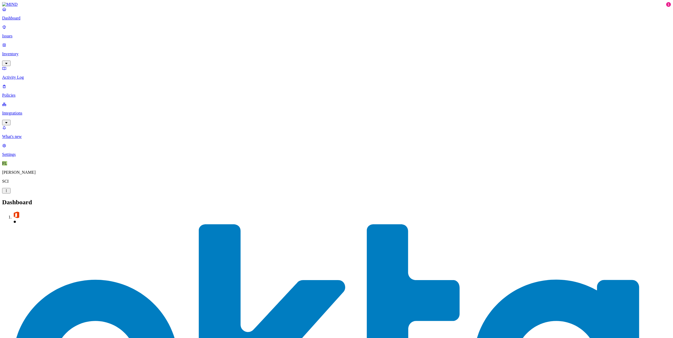
drag, startPoint x: 476, startPoint y: 167, endPoint x: 433, endPoint y: 168, distance: 43.0
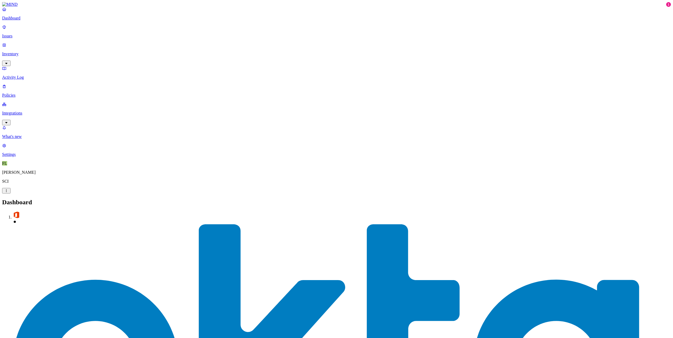
copy h3 "[EMAIL_ADDRESS][DOMAIN_NAME]"
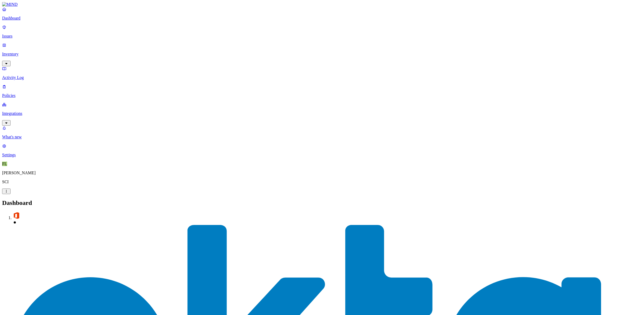
click at [15, 184] on p "SCI" at bounding box center [316, 181] width 628 height 5
click at [7, 166] on span "FL" at bounding box center [4, 163] width 5 height 4
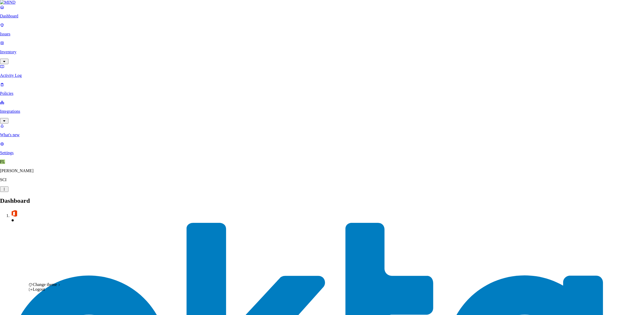
click at [49, 291] on div "Logout" at bounding box center [44, 289] width 33 height 5
